Goal: Check status

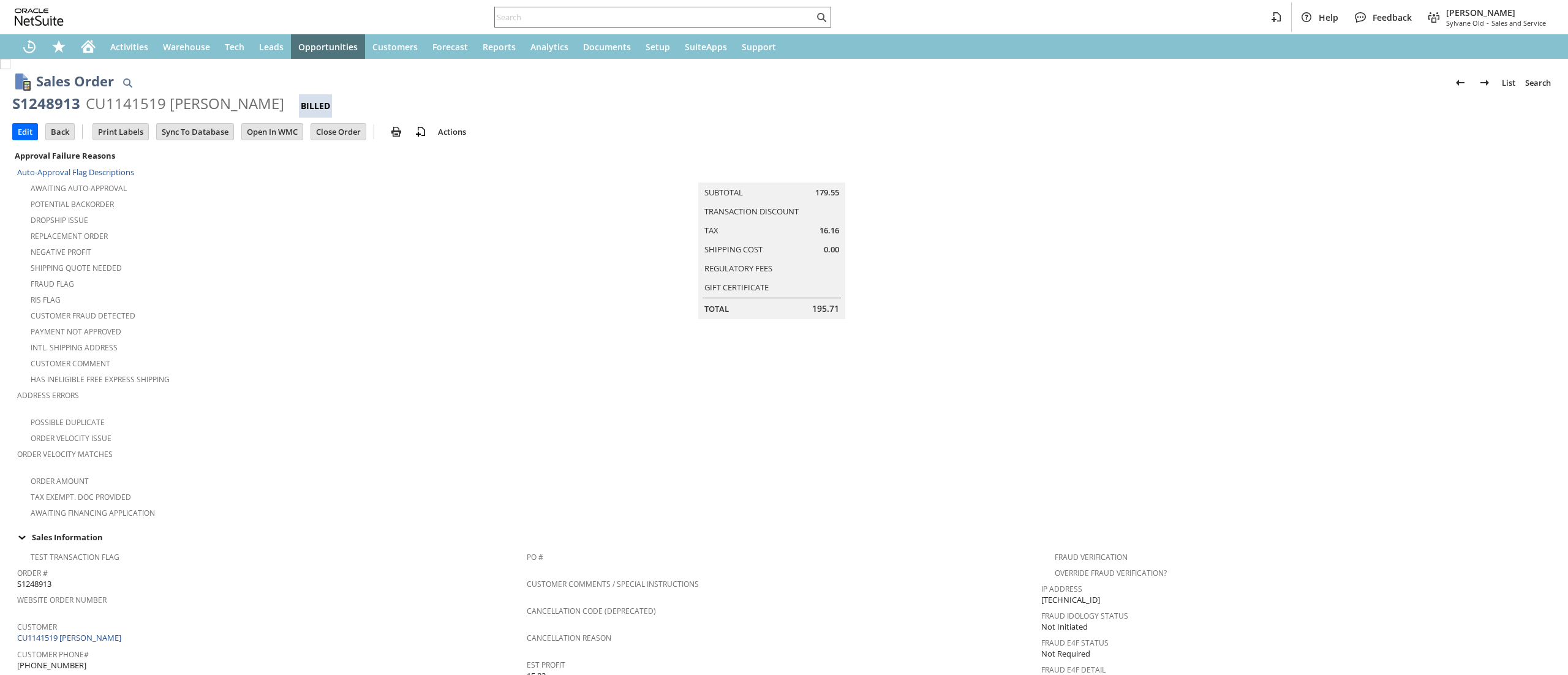
scroll to position [547, 0]
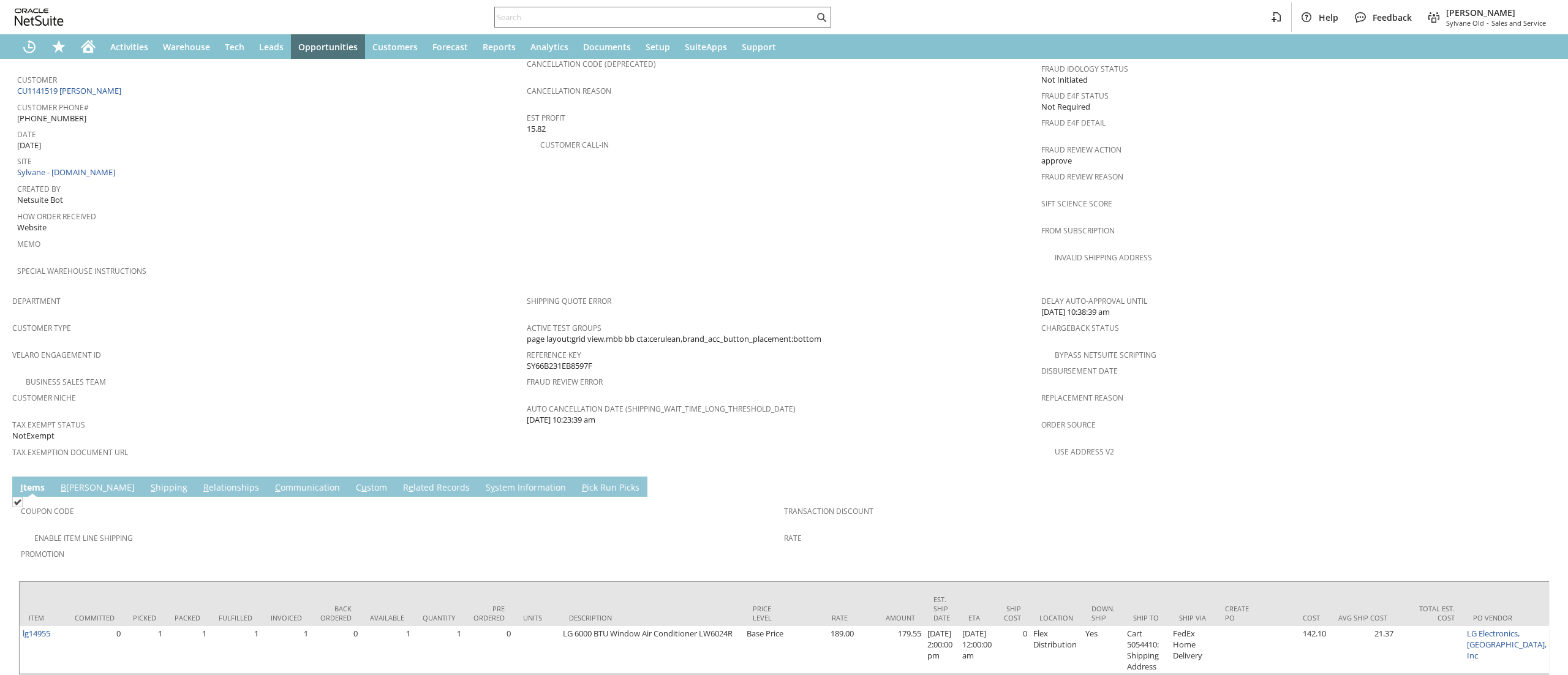
drag, startPoint x: 0, startPoint y: 0, endPoint x: 243, endPoint y: 465, distance: 524.7
click at [272, 482] on link "C ommunication" at bounding box center [307, 488] width 71 height 13
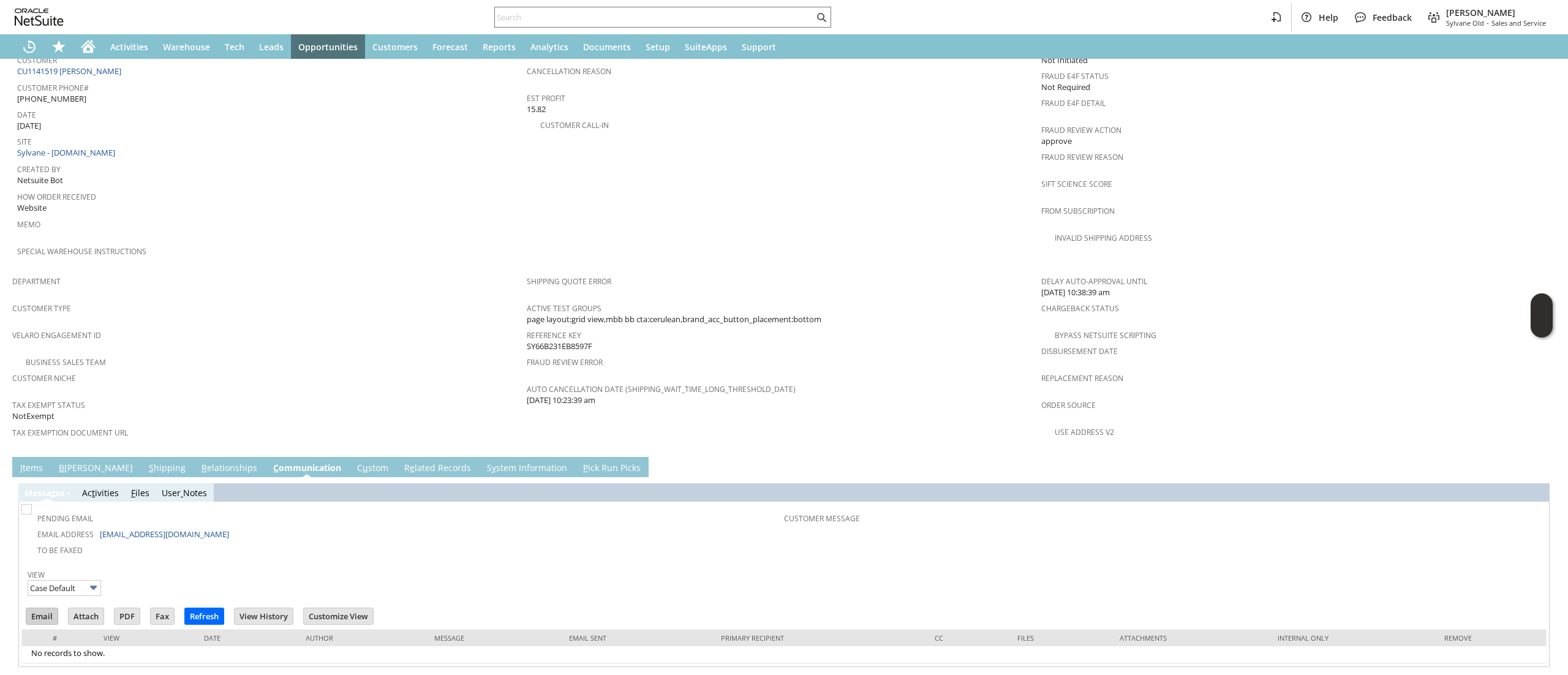
scroll to position [577, 0]
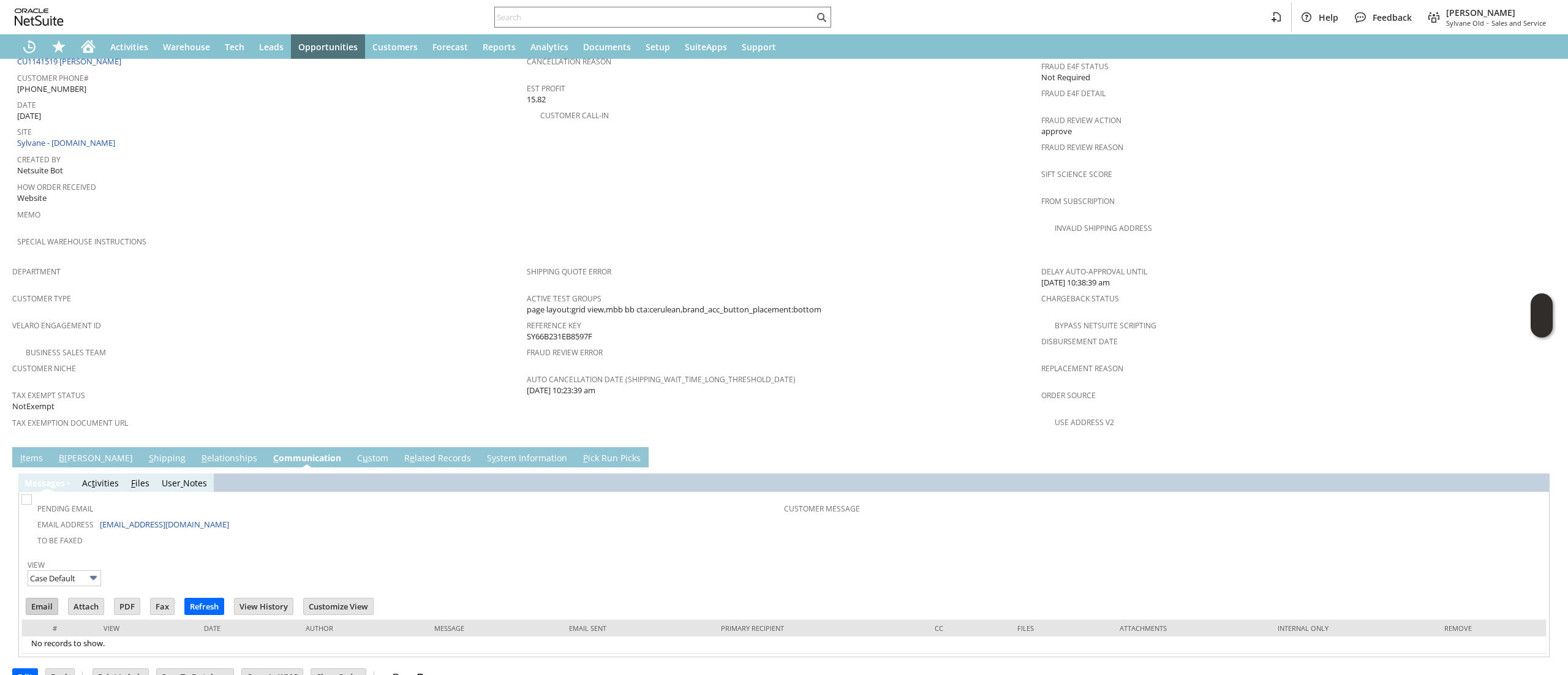
click at [45, 598] on input "Email" at bounding box center [41, 606] width 31 height 16
click at [947, 222] on td "PO # Customer Comments / Special Instructions Cancellation Code (deprecated) Ca…" at bounding box center [784, 115] width 515 height 291
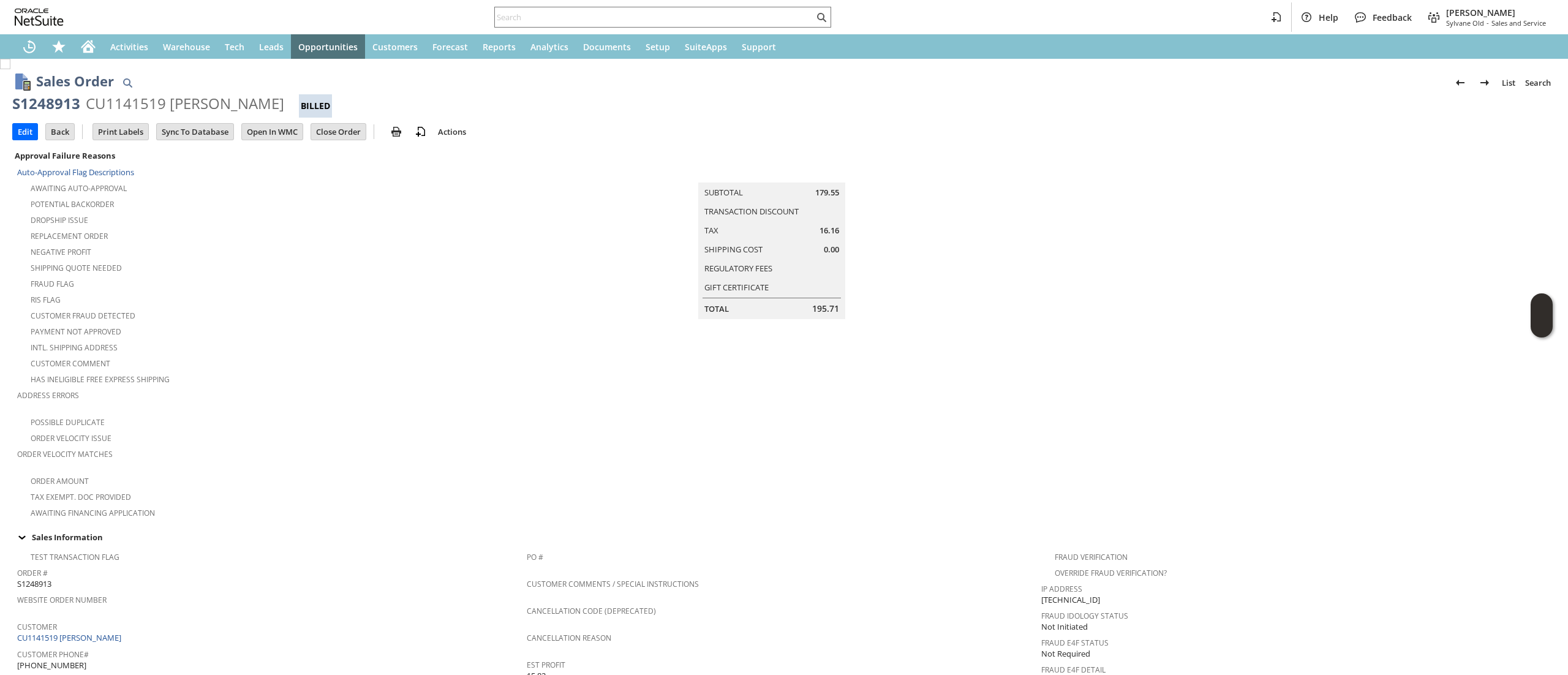
scroll to position [0, 0]
click at [522, 10] on input "text" at bounding box center [655, 17] width 319 height 15
paste input "7175455879"
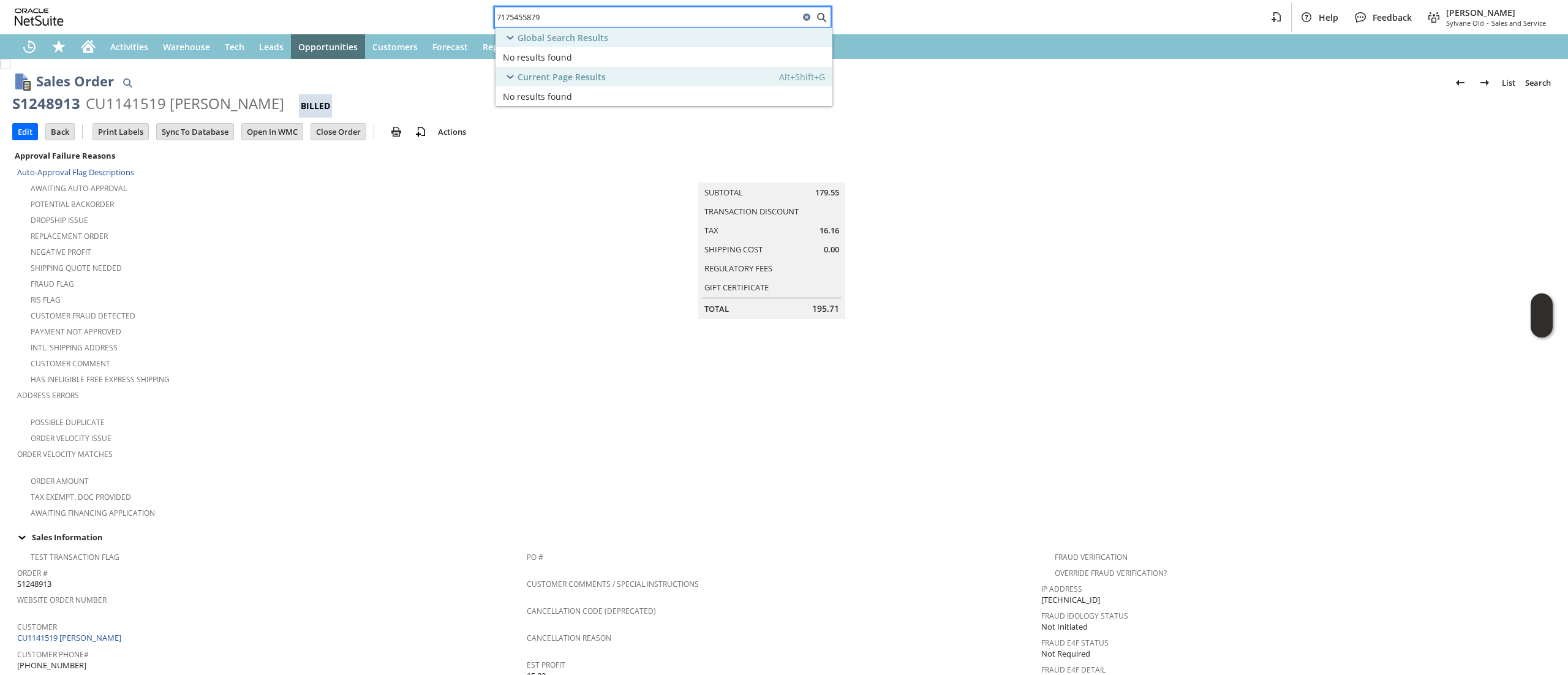
type input "7175455879"
